Goal: Navigation & Orientation: Find specific page/section

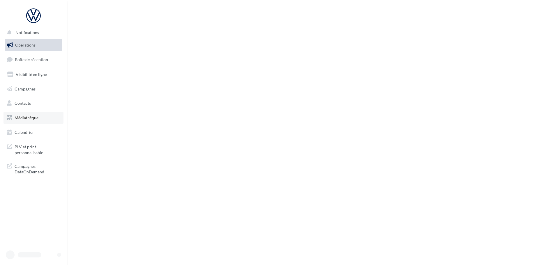
click at [22, 116] on span "Médiathèque" at bounding box center [27, 117] width 24 height 5
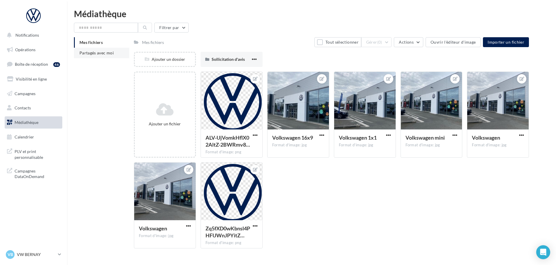
click at [103, 58] on li "Partagés avec moi" at bounding box center [101, 53] width 55 height 10
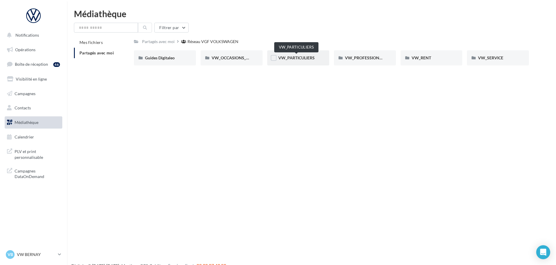
click at [283, 59] on span "VW_PARTICULIERS" at bounding box center [296, 57] width 36 height 5
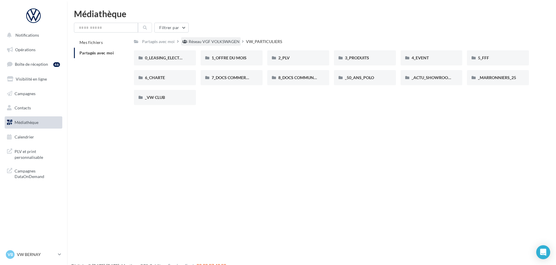
click at [205, 40] on div "Réseau VGF VOLKSWAGEN" at bounding box center [214, 42] width 51 height 6
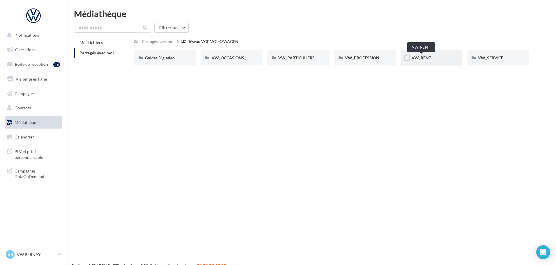
click at [423, 60] on span "VW_RENT" at bounding box center [422, 57] width 20 height 5
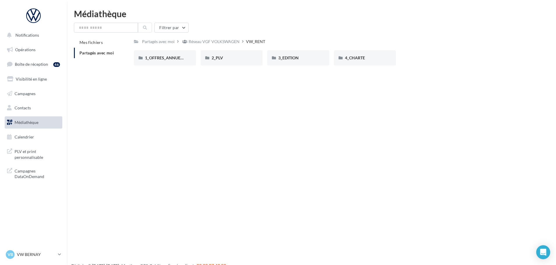
click at [199, 41] on div "Réseau VGF VOLKSWAGEN" at bounding box center [214, 42] width 51 height 6
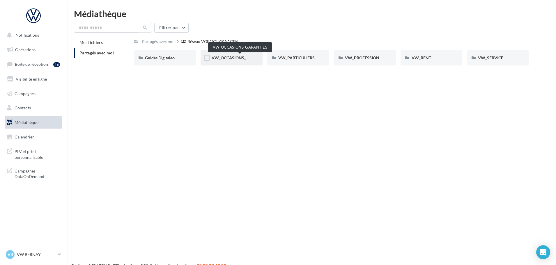
click at [234, 60] on span "VW_OCCASIONS_GARANTIES" at bounding box center [240, 57] width 57 height 5
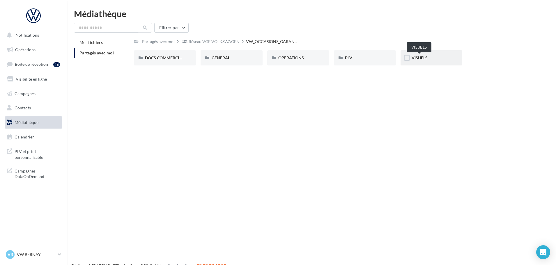
click at [420, 57] on span "VISUELS" at bounding box center [420, 57] width 16 height 5
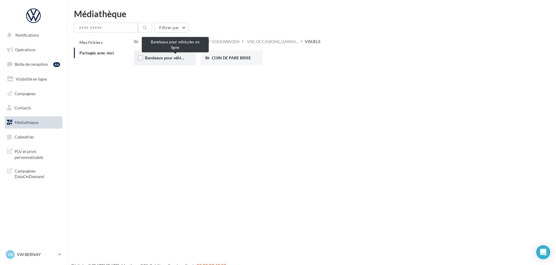
click at [166, 59] on span "Bandeaux pour véhicules en ligne" at bounding box center [175, 57] width 60 height 5
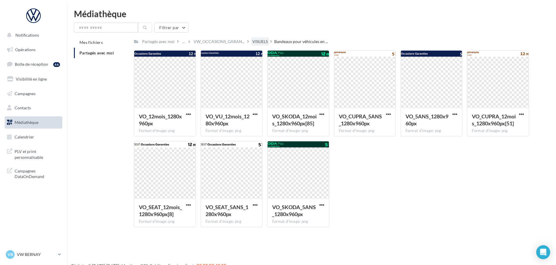
click at [265, 41] on div "VISUELS" at bounding box center [259, 42] width 15 height 6
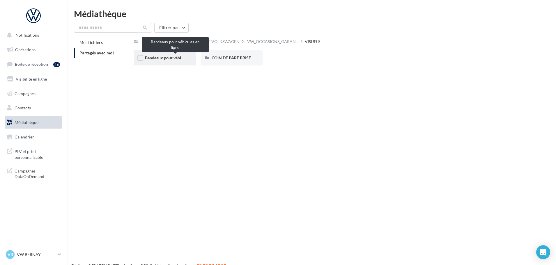
click at [173, 58] on span "Bandeaux pour véhicules en ligne" at bounding box center [175, 57] width 60 height 5
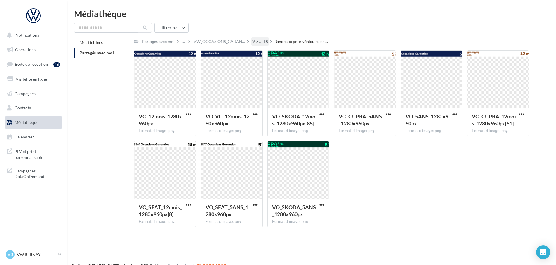
click at [254, 43] on div "VISUELS" at bounding box center [259, 42] width 15 height 6
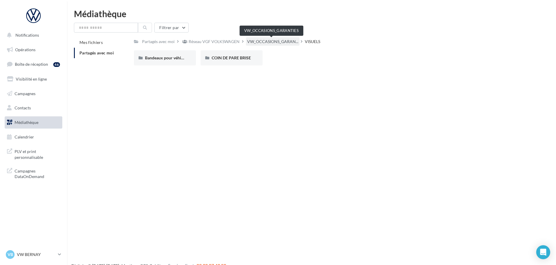
click at [251, 40] on span "VW_OCCASIONS_GARAN..." at bounding box center [272, 42] width 51 height 6
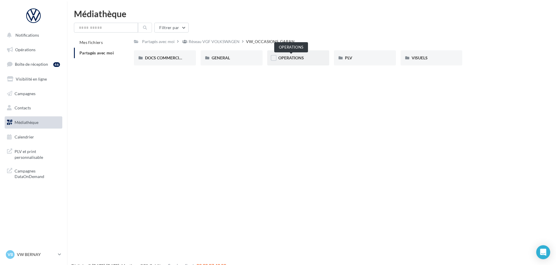
click at [295, 59] on span "OPERATIONS" at bounding box center [291, 57] width 26 height 5
click at [347, 60] on span "RS" at bounding box center [347, 57] width 5 height 5
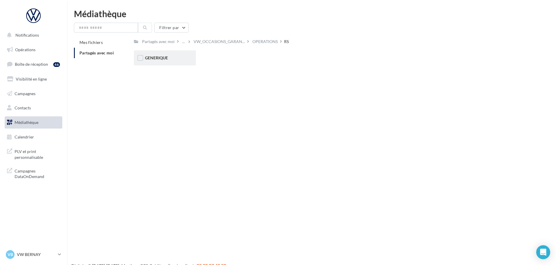
click at [168, 50] on div "GENERIQUE" at bounding box center [165, 57] width 62 height 15
click at [158, 62] on div "VW" at bounding box center [165, 57] width 62 height 15
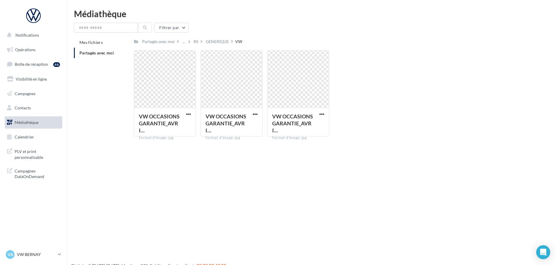
click at [100, 127] on div "Mes fichiers Partagés avec moi Partagés avec moi ... RS GENERIQUE VW Rs Partagé…" at bounding box center [314, 89] width 480 height 104
